Goal: Transaction & Acquisition: Download file/media

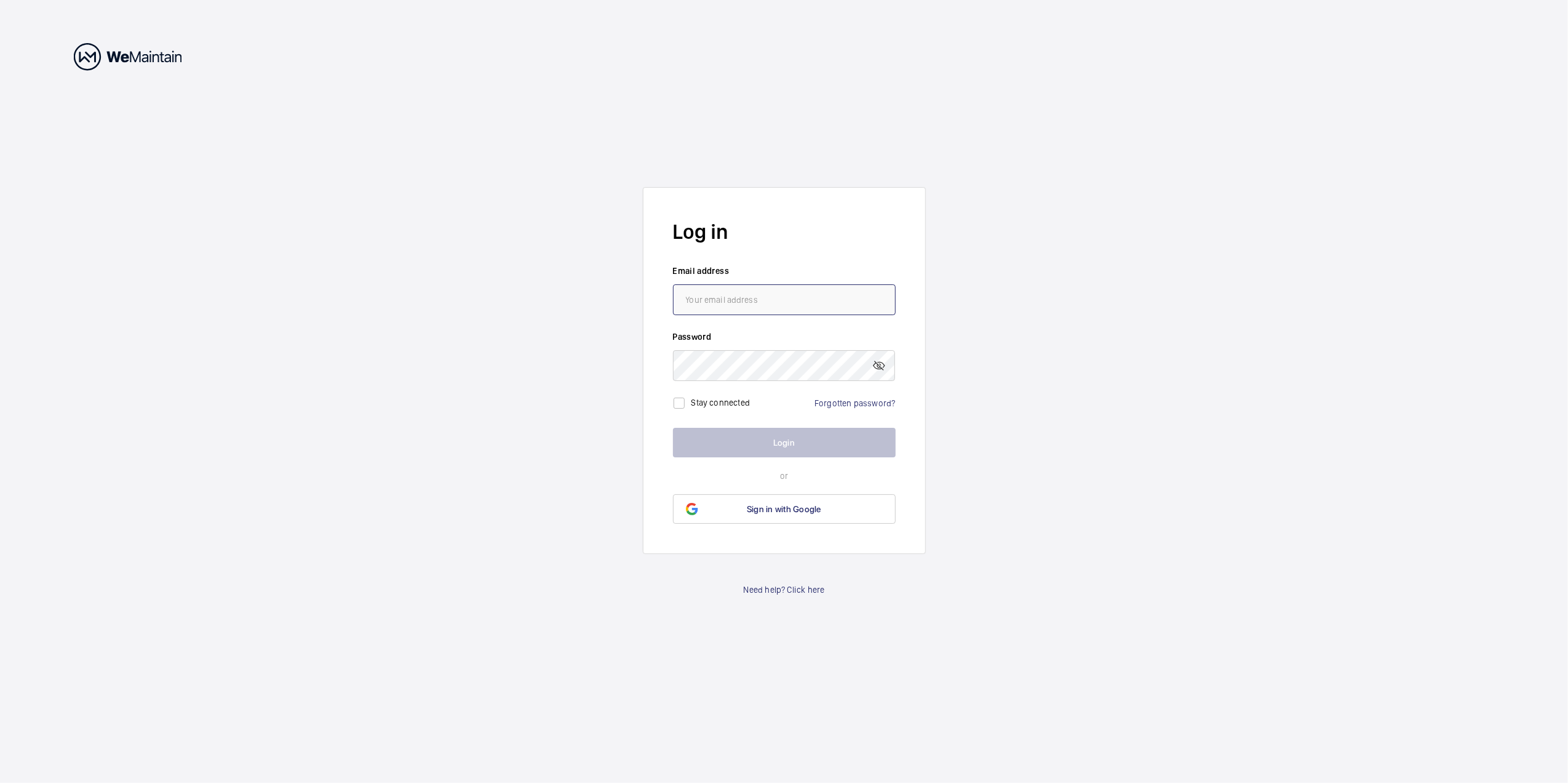
type input "[EMAIL_ADDRESS][DOMAIN_NAME]"
click at [777, 439] on button "Login" at bounding box center [784, 443] width 223 height 29
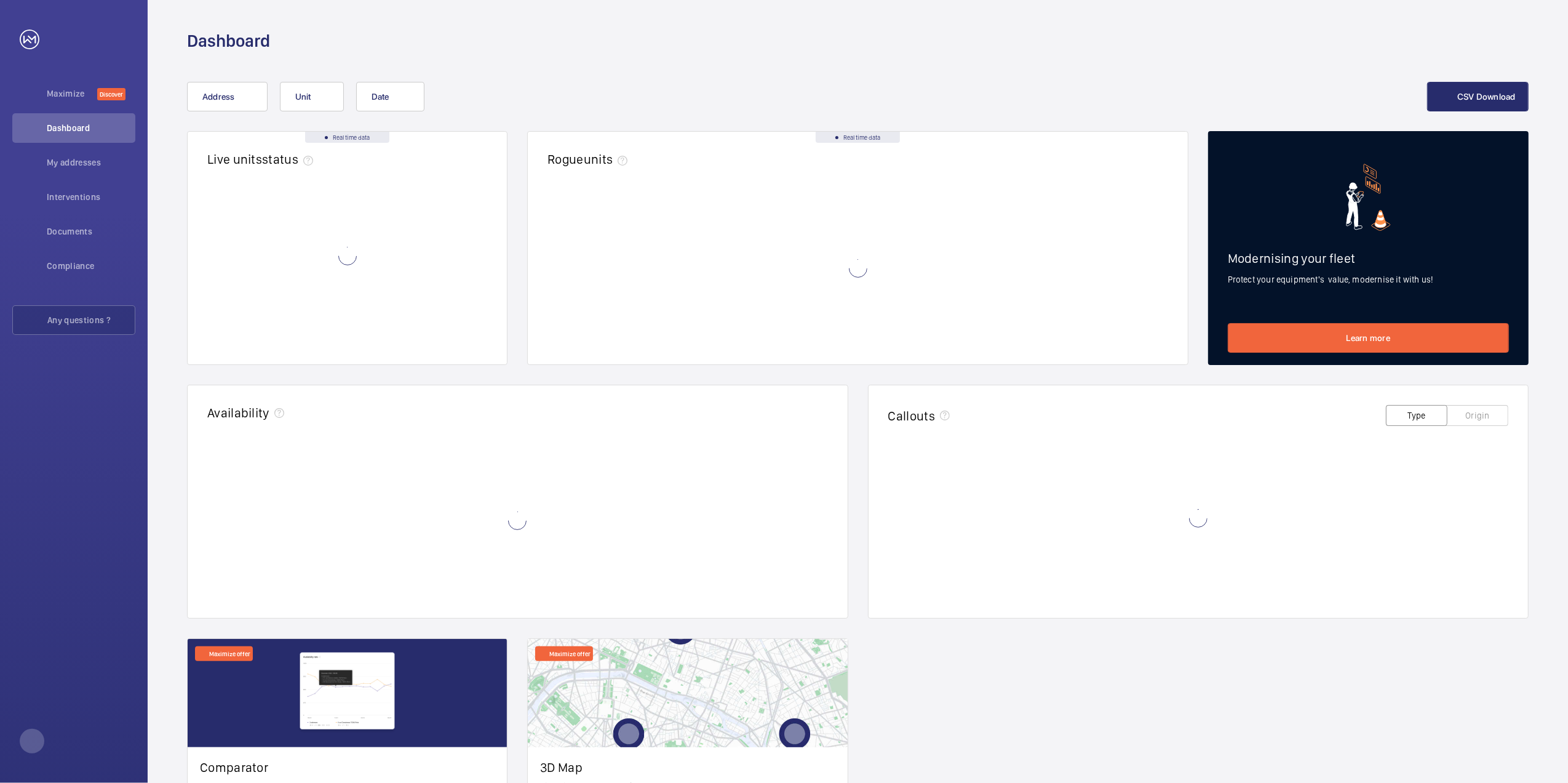
click at [777, 439] on wm-front-card-header "Availability" at bounding box center [518, 414] width 660 height 57
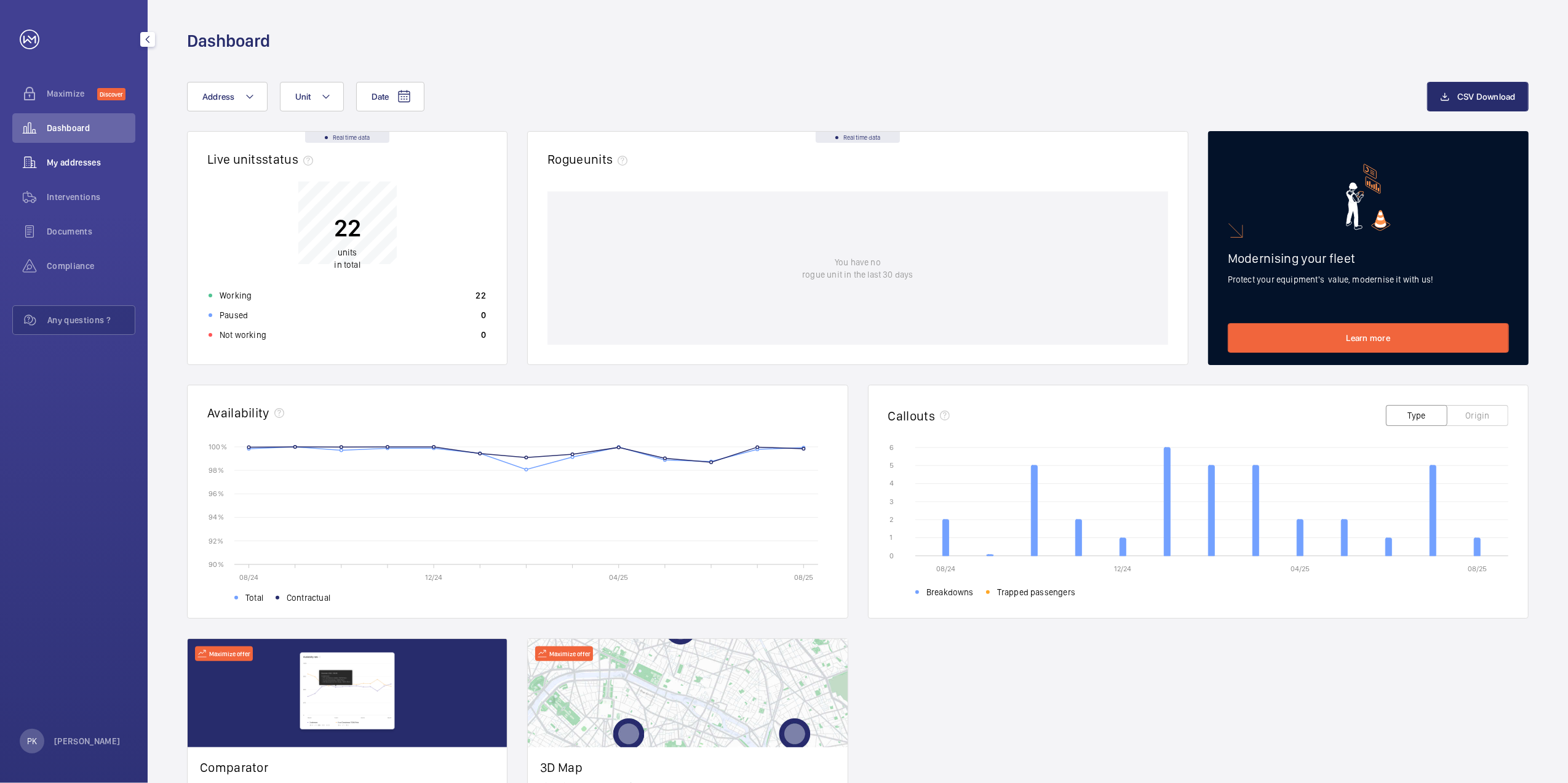
click at [74, 163] on span "My addresses" at bounding box center [91, 162] width 88 height 12
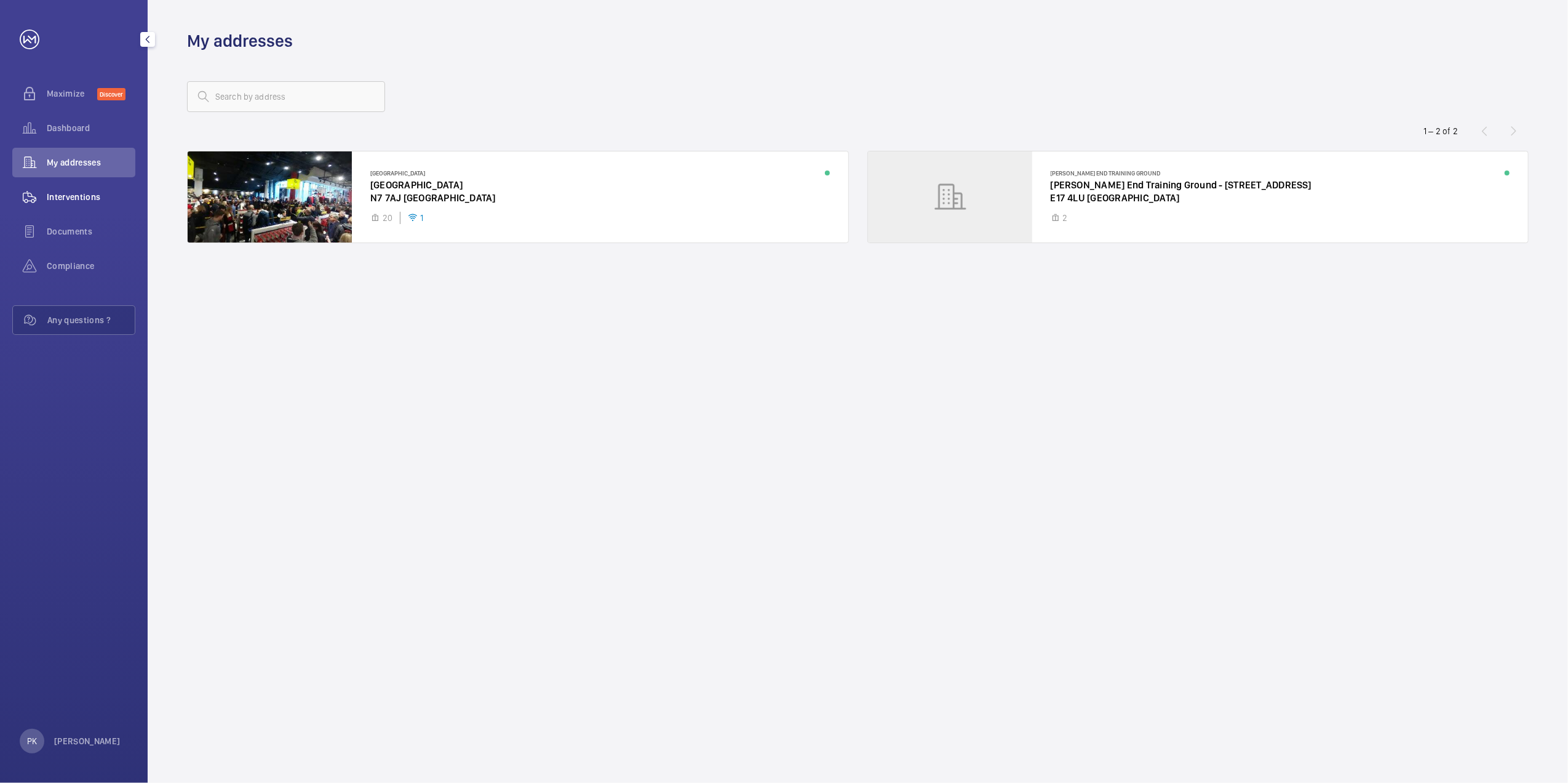
click at [74, 187] on div "Interventions" at bounding box center [74, 197] width 123 height 29
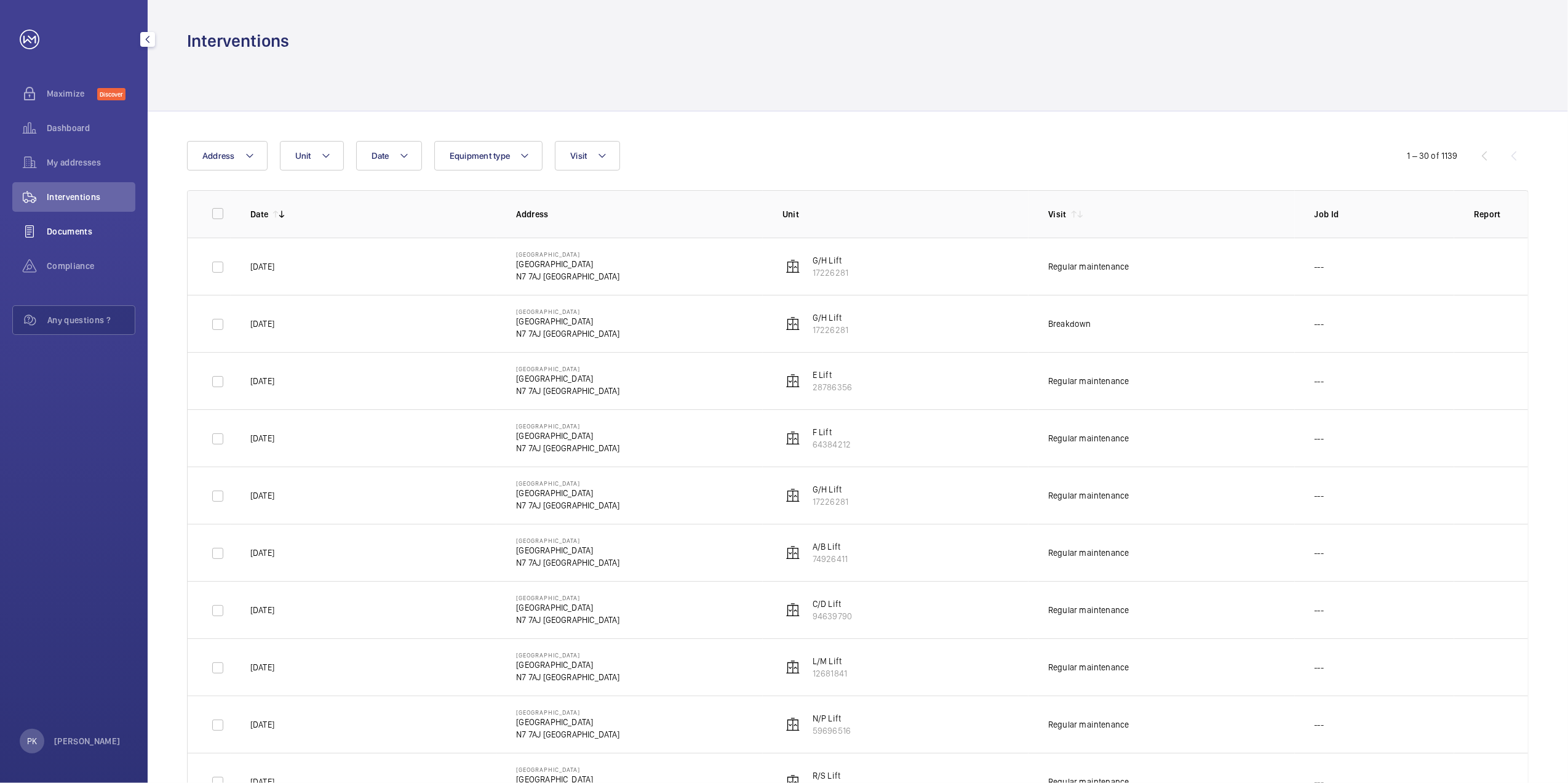
click at [85, 223] on div "Documents" at bounding box center [74, 231] width 123 height 29
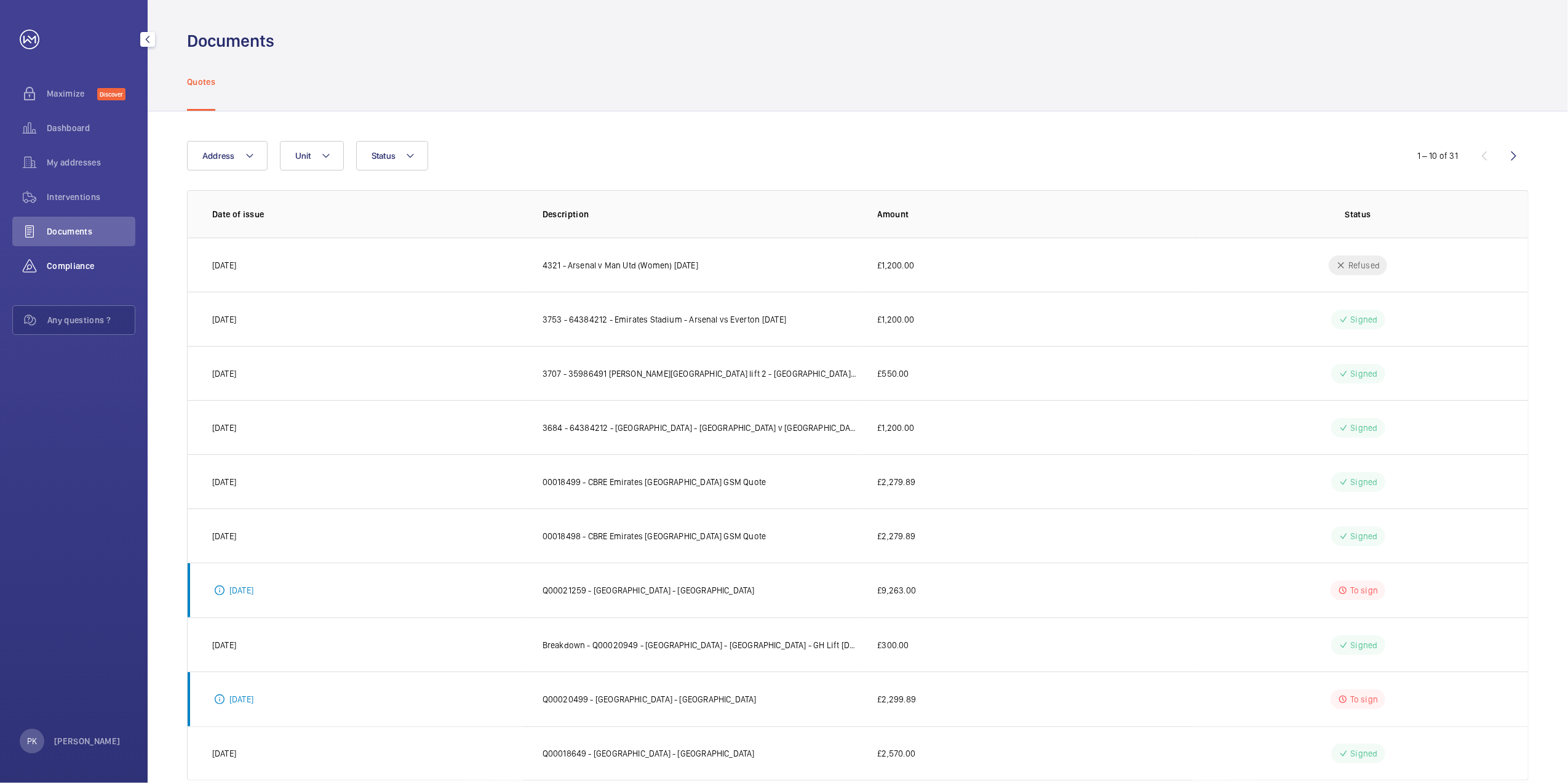
click at [91, 262] on span "Compliance" at bounding box center [91, 265] width 88 height 12
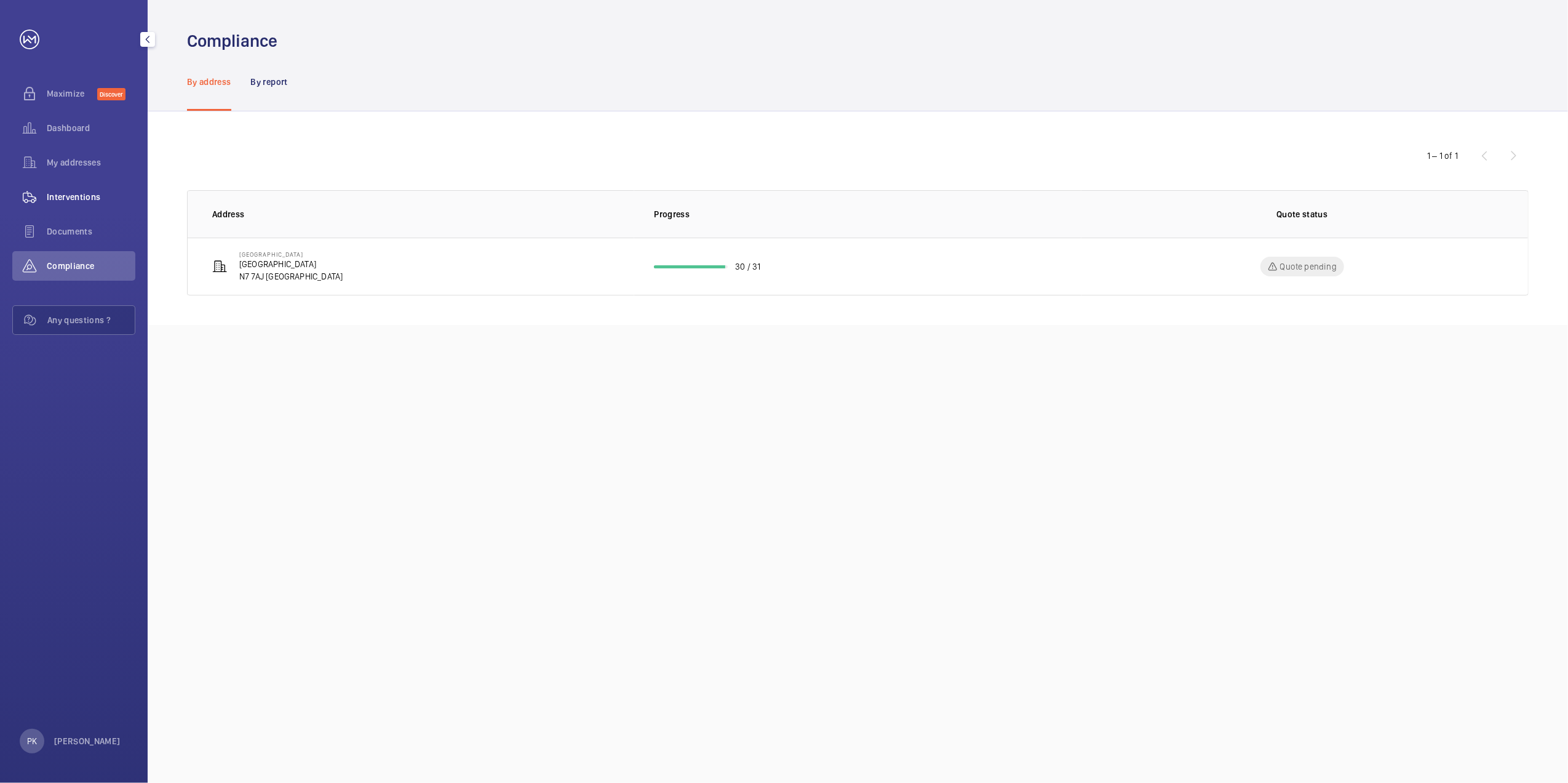
click at [81, 197] on span "Interventions" at bounding box center [91, 196] width 88 height 12
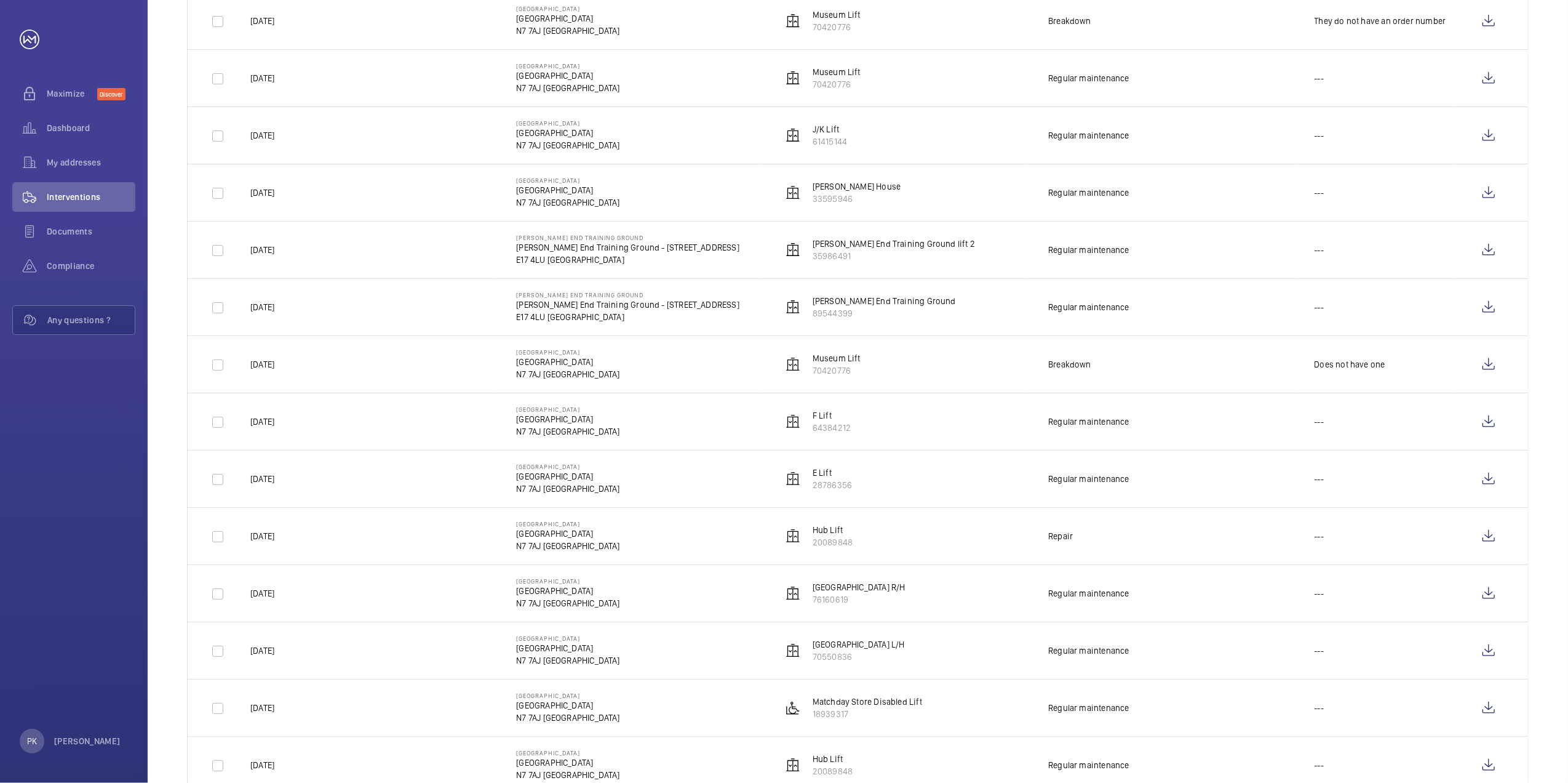
scroll to position [962, 0]
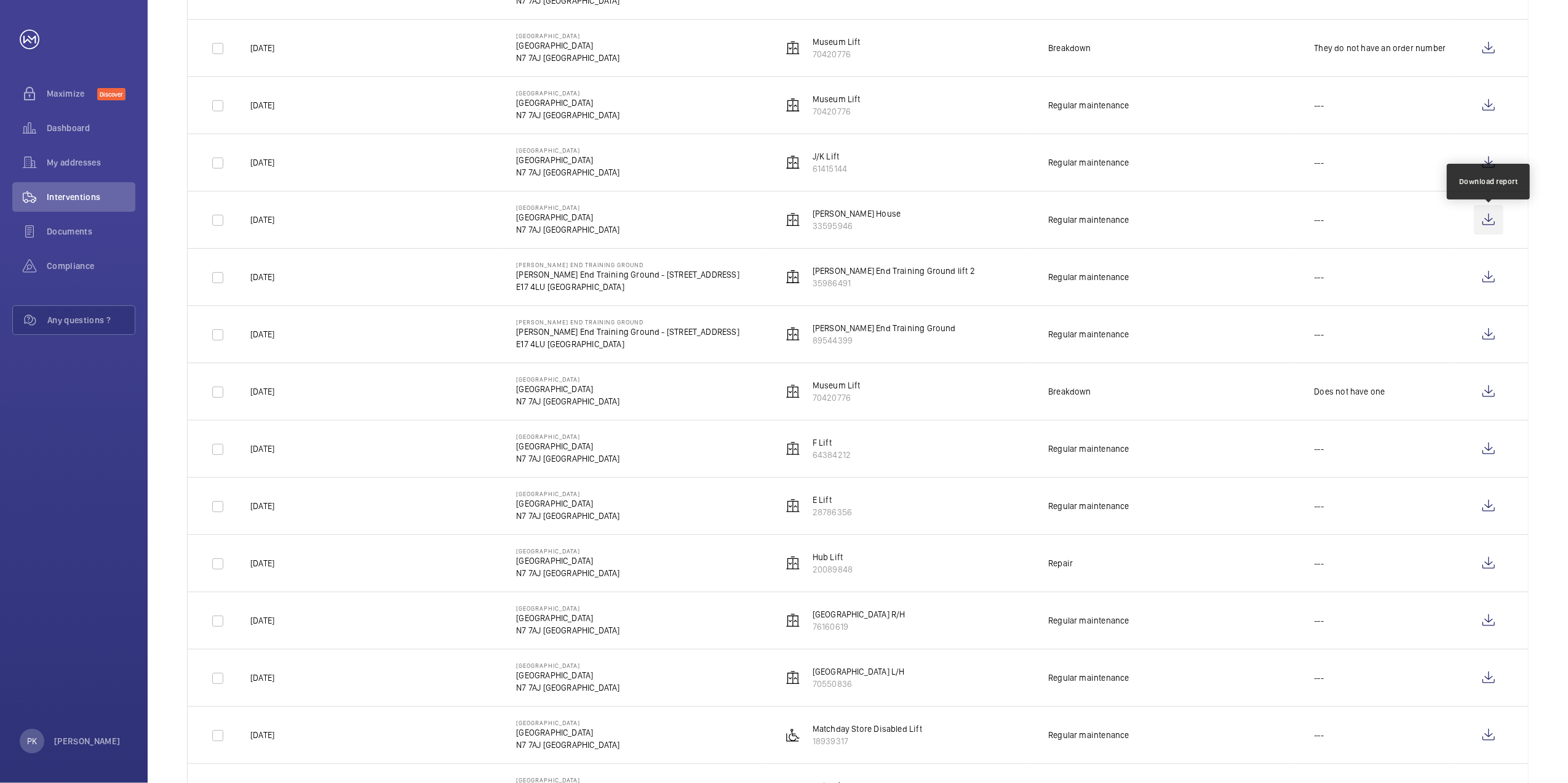
click at [1494, 220] on wm-front-icon-button at bounding box center [1488, 220] width 29 height 29
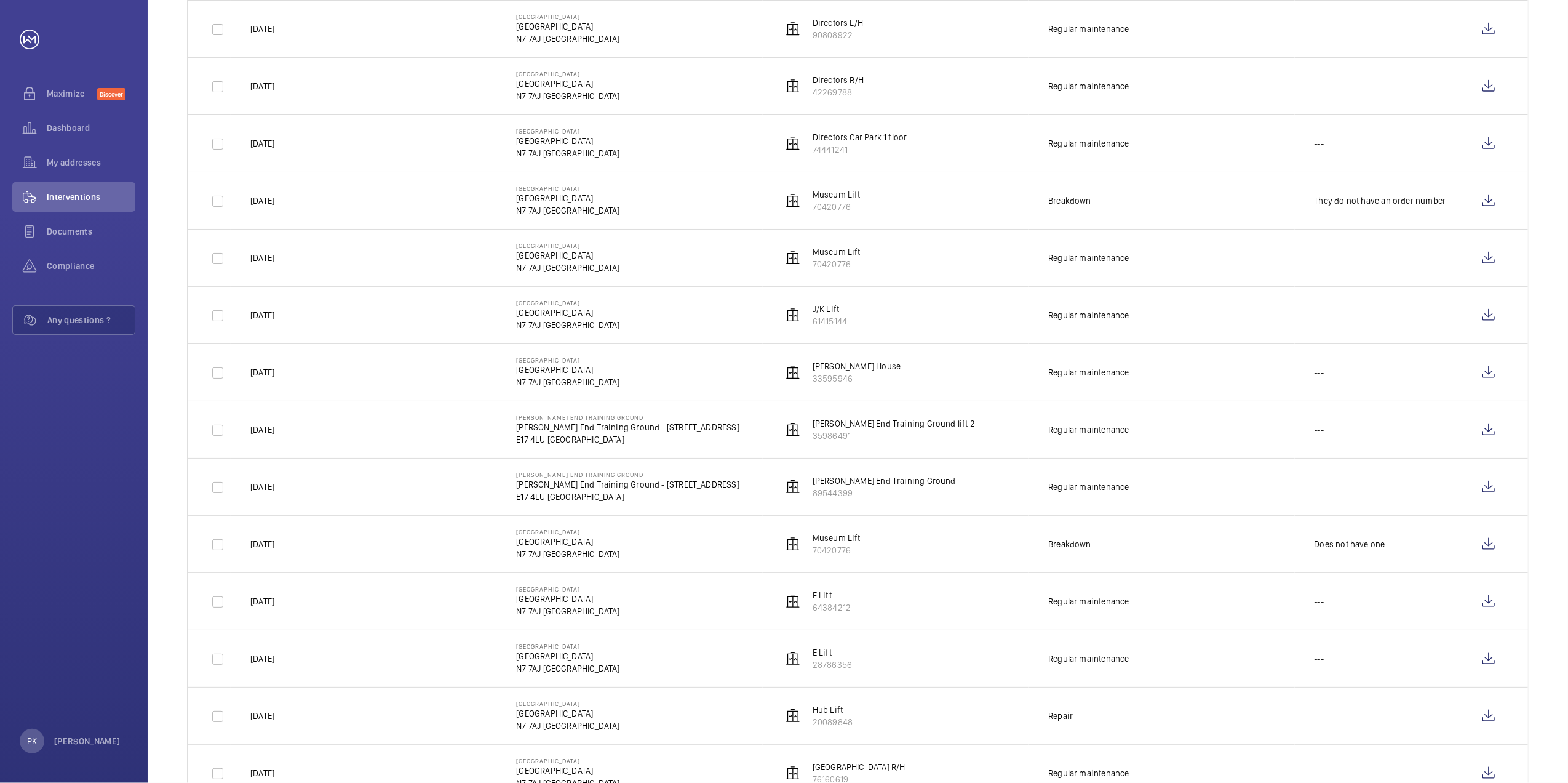
scroll to position [798, 0]
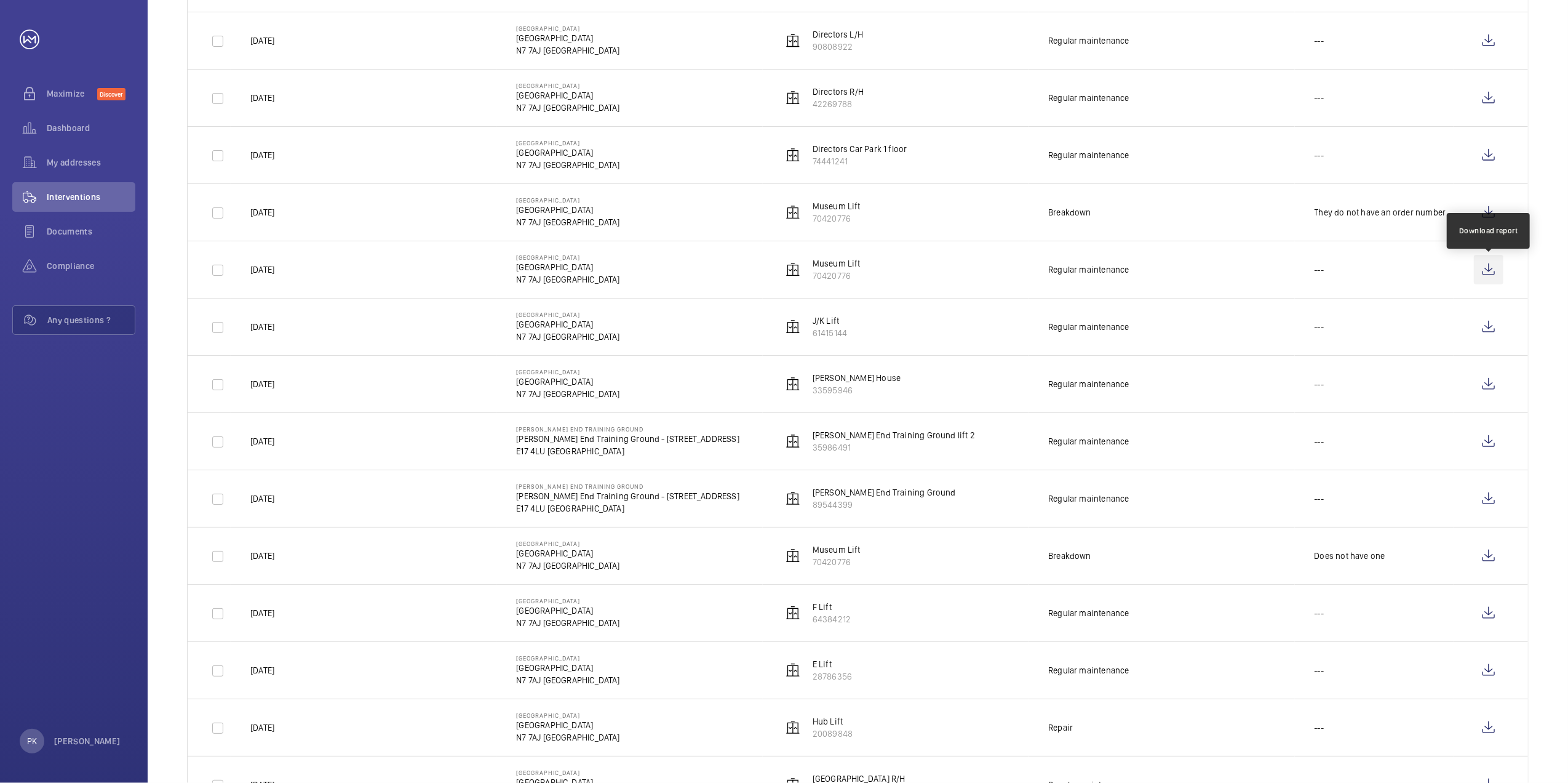
click at [1488, 273] on wm-front-icon-button at bounding box center [1488, 270] width 29 height 29
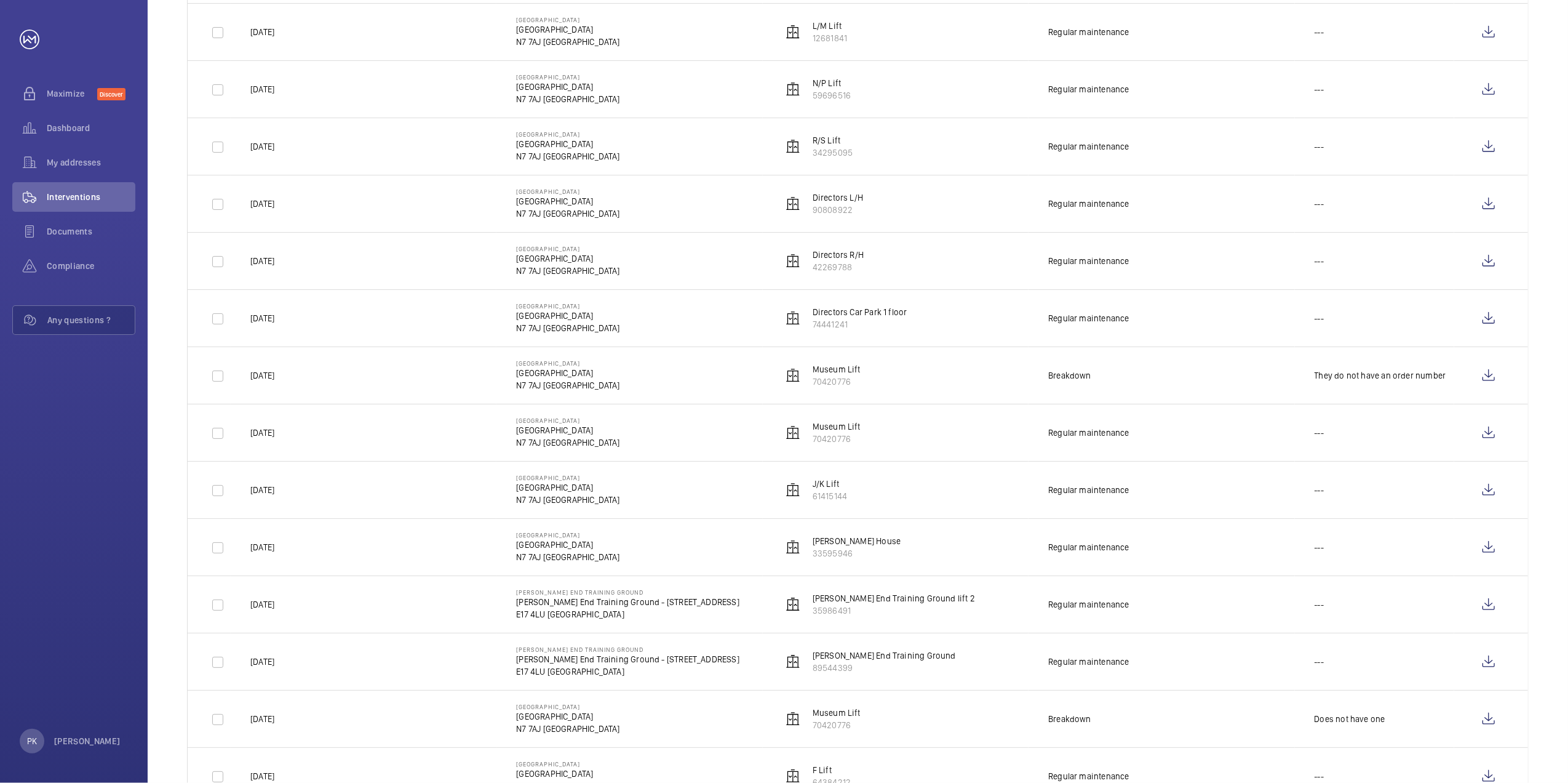
scroll to position [634, 0]
click at [1484, 371] on wm-front-icon-button at bounding box center [1488, 376] width 29 height 29
click at [1491, 486] on wm-front-icon-button at bounding box center [1488, 491] width 29 height 29
click at [1482, 599] on wm-front-icon-button at bounding box center [1488, 605] width 29 height 29
click at [1491, 666] on wm-front-icon-button at bounding box center [1488, 662] width 29 height 29
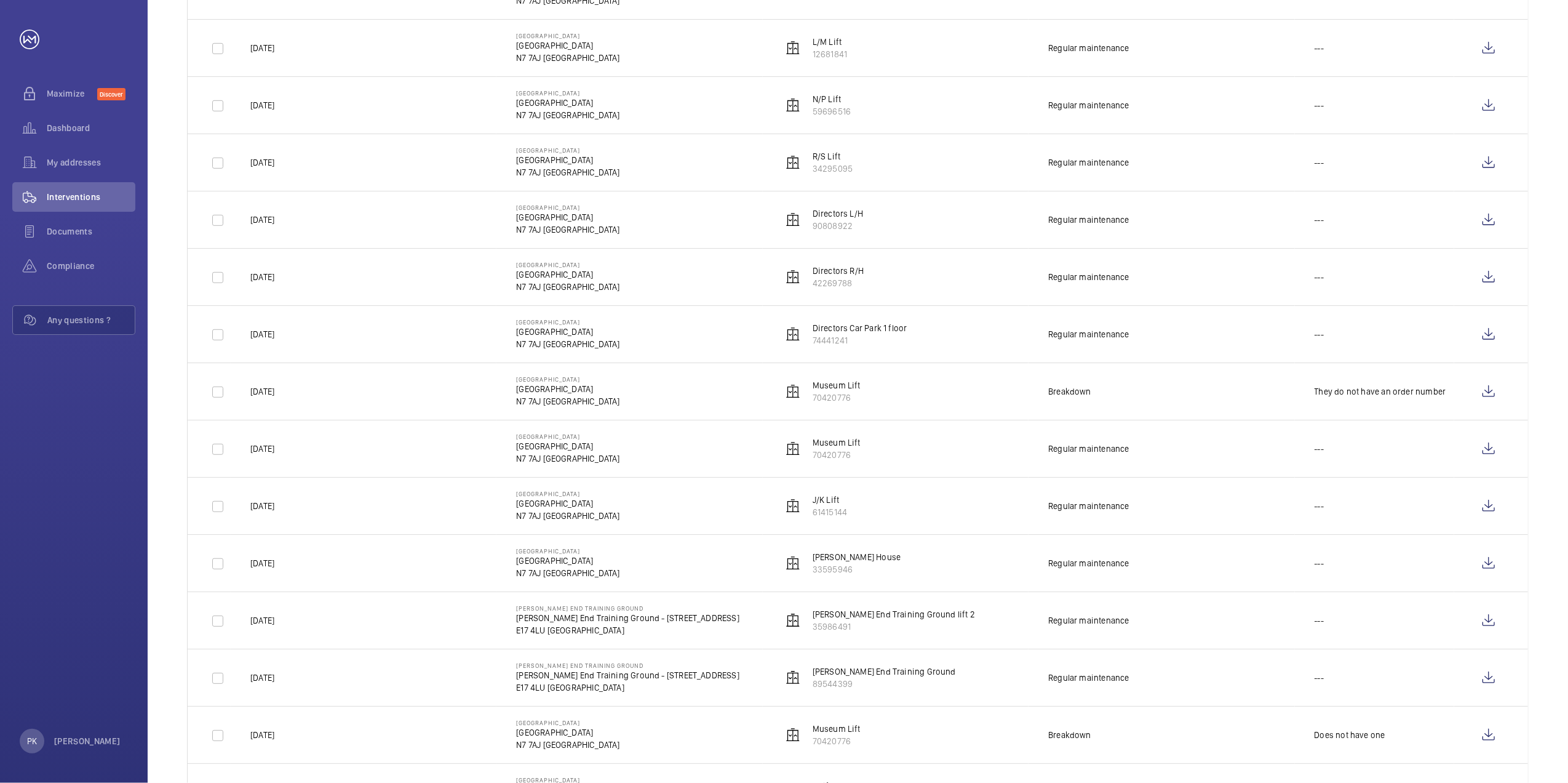
scroll to position [552, 0]
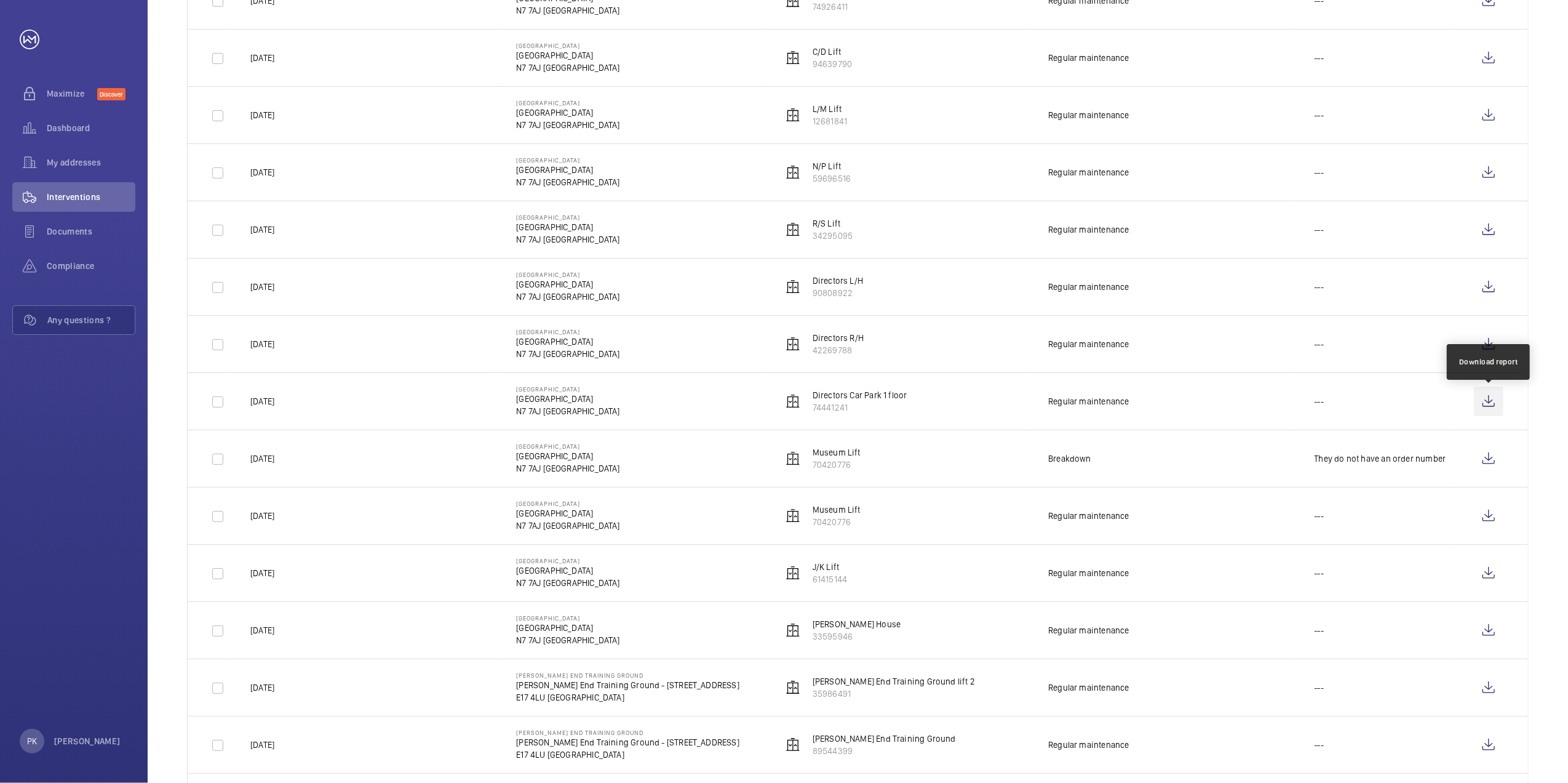
click at [1484, 404] on wm-front-icon-button at bounding box center [1488, 401] width 29 height 29
click at [1486, 345] on wm-front-icon-button at bounding box center [1488, 344] width 29 height 29
click at [1490, 285] on wm-front-icon-button at bounding box center [1488, 287] width 29 height 29
click at [1490, 235] on wm-front-icon-button at bounding box center [1488, 229] width 29 height 29
click at [1490, 180] on wm-front-icon-button at bounding box center [1488, 172] width 29 height 29
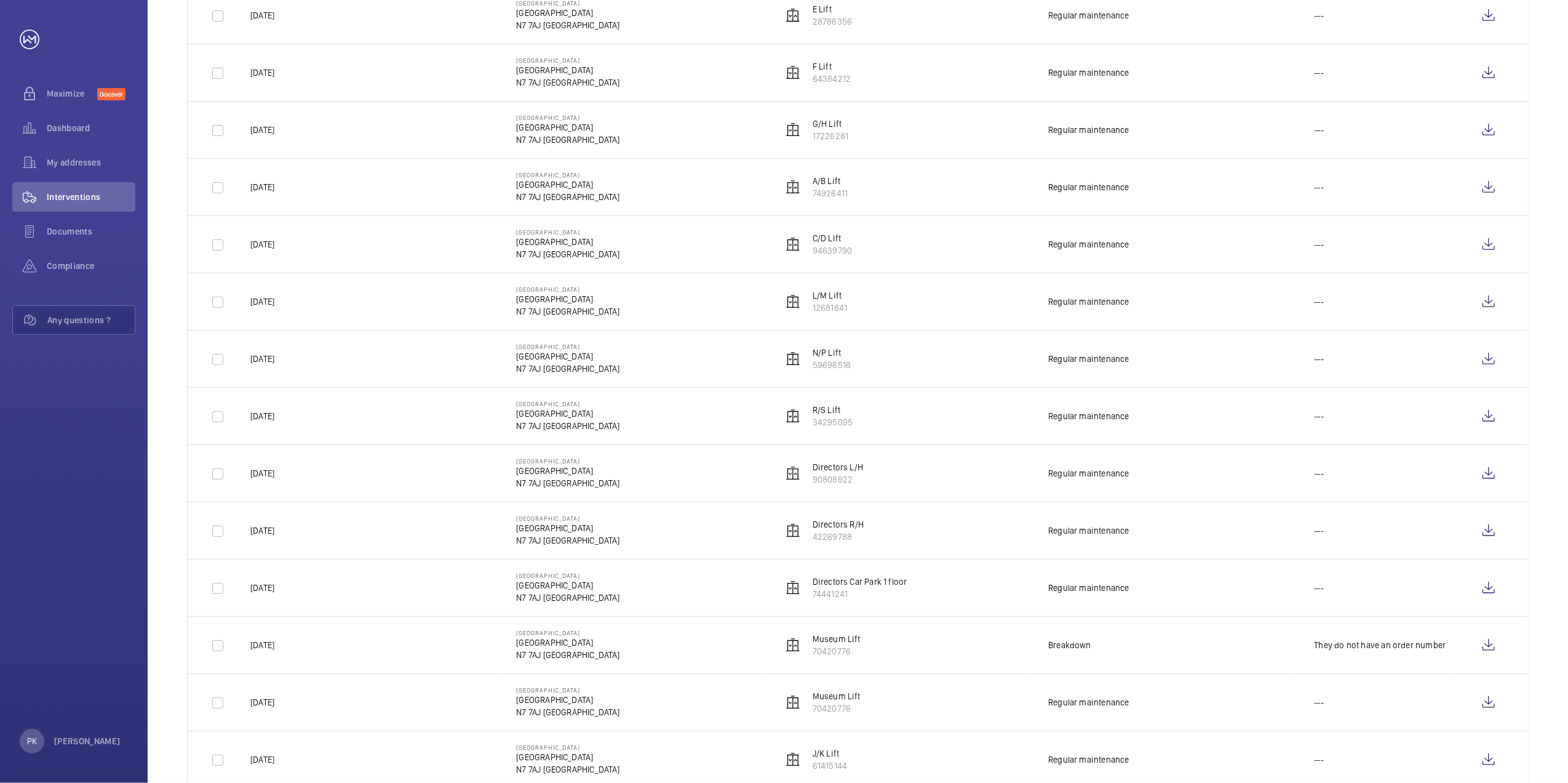
scroll to position [305, 0]
click at [1494, 358] on wm-front-icon-button at bounding box center [1488, 362] width 29 height 29
click at [1488, 300] on wm-front-icon-button at bounding box center [1488, 304] width 29 height 29
click at [1492, 249] on wm-front-icon-button at bounding box center [1488, 247] width 29 height 29
click at [1489, 183] on wm-front-icon-button at bounding box center [1488, 190] width 29 height 29
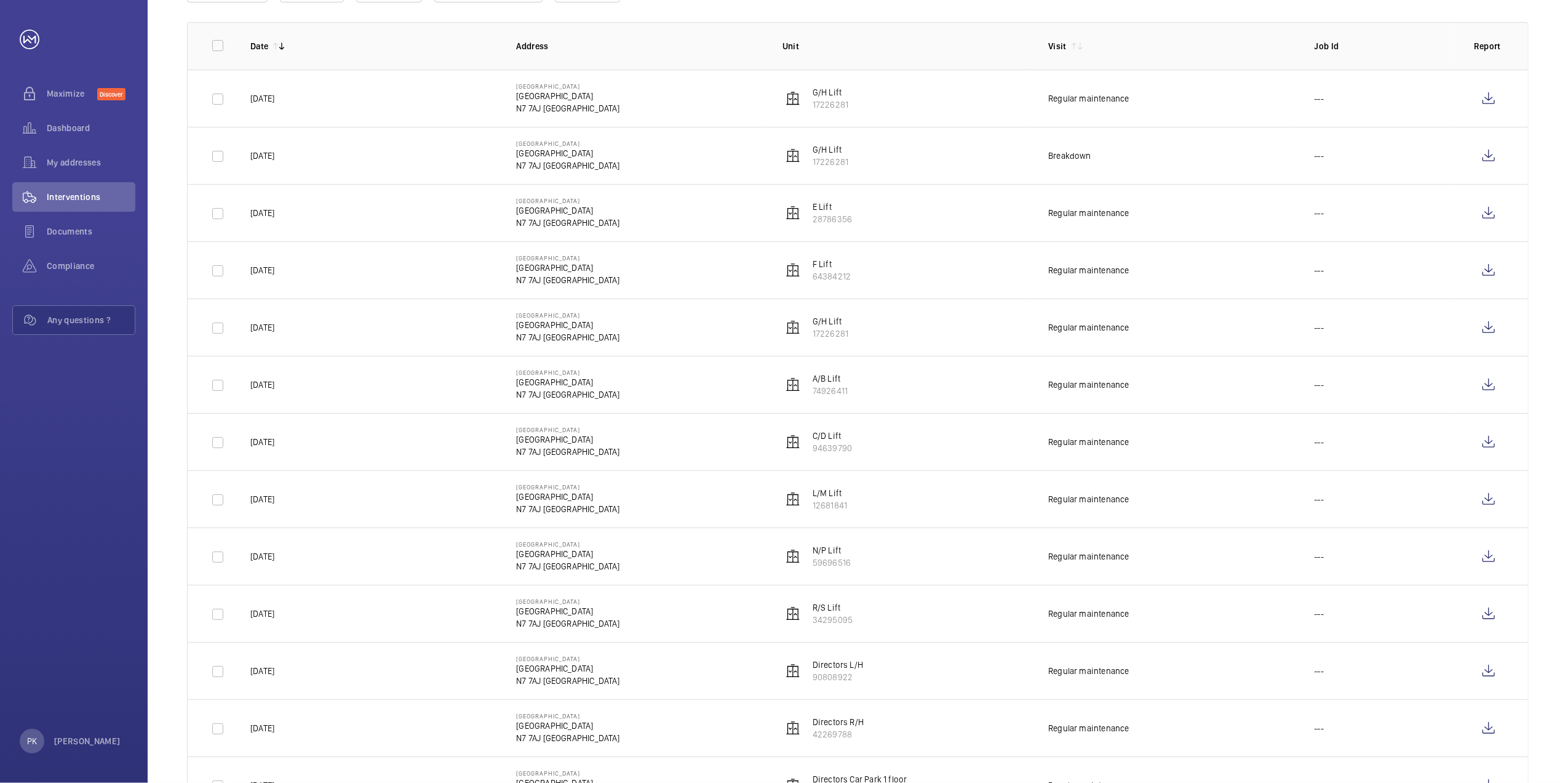
scroll to position [142, 0]
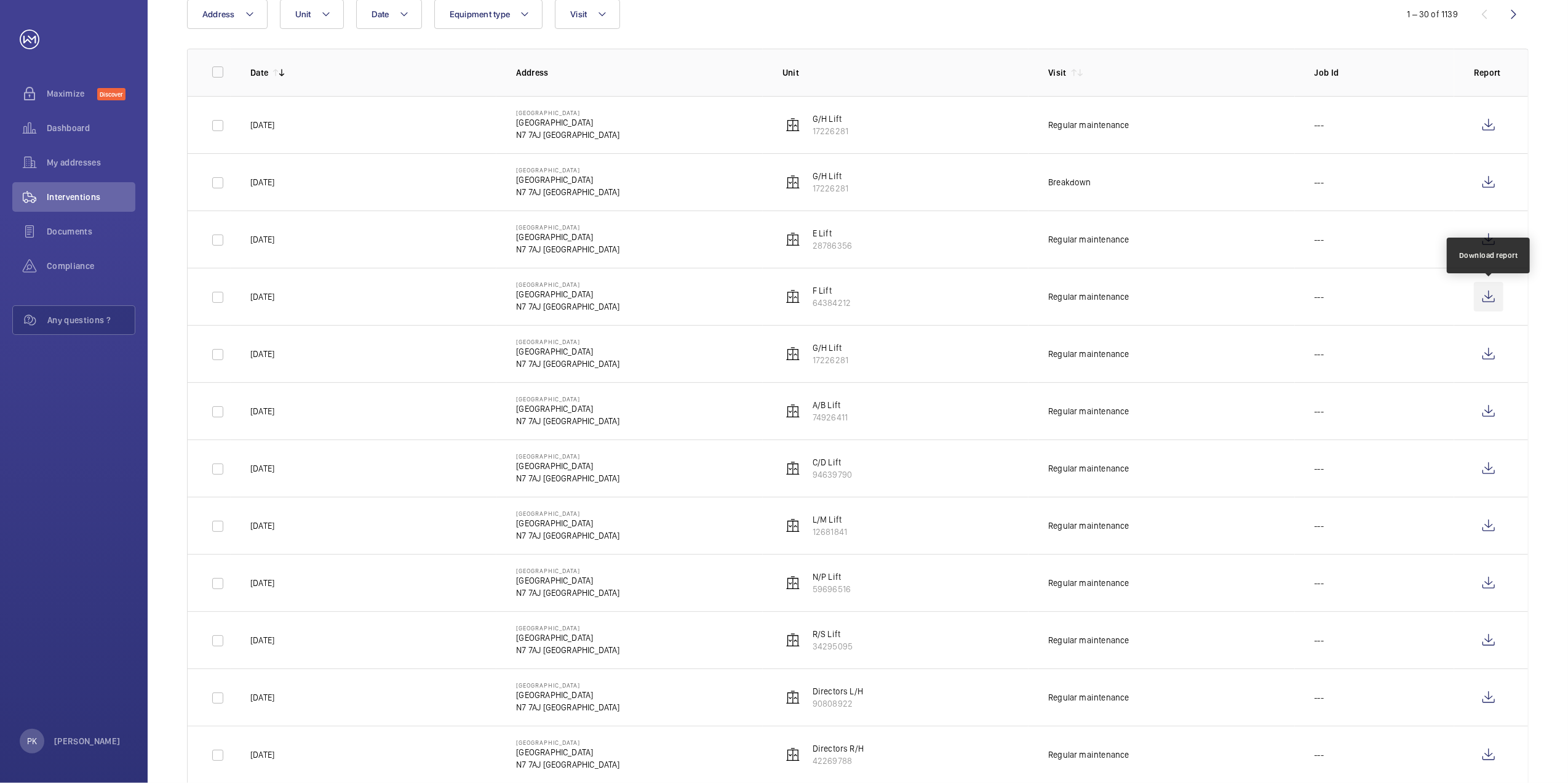
click at [1486, 298] on wm-front-icon-button at bounding box center [1488, 296] width 29 height 29
click at [1489, 235] on wm-front-icon-button at bounding box center [1488, 239] width 29 height 29
click at [1486, 178] on wm-front-icon-button at bounding box center [1488, 182] width 29 height 29
click at [1490, 114] on wm-front-icon-button at bounding box center [1488, 125] width 29 height 29
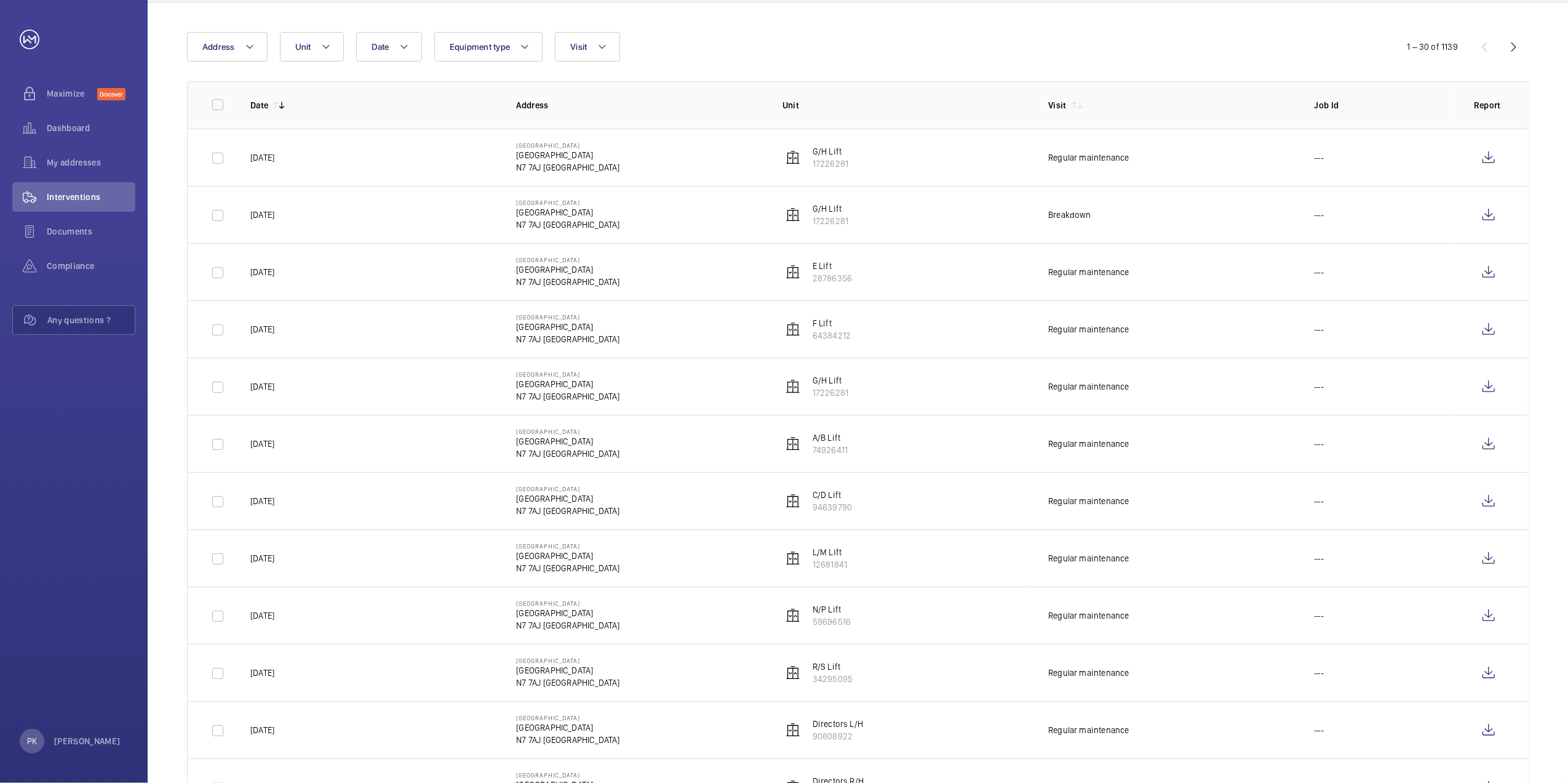
scroll to position [0, 0]
